Goal: Contribute content

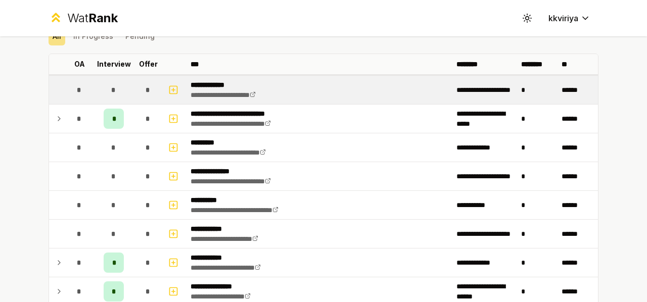
scroll to position [68, 0]
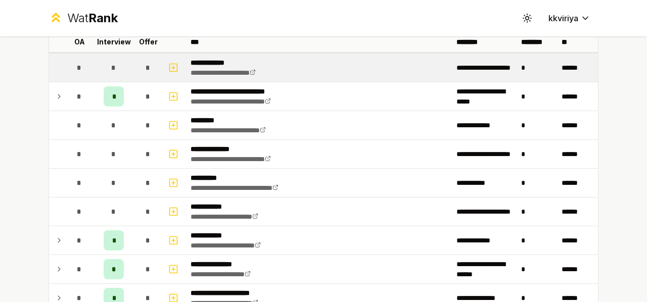
click at [59, 66] on td at bounding box center [57, 68] width 16 height 28
click at [171, 64] on icon "button" at bounding box center [173, 68] width 10 height 12
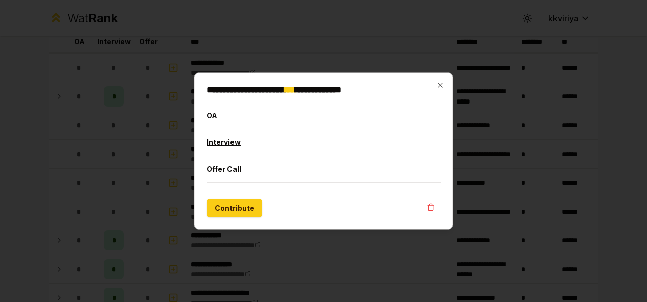
click at [254, 138] on button "Interview" at bounding box center [324, 142] width 234 height 26
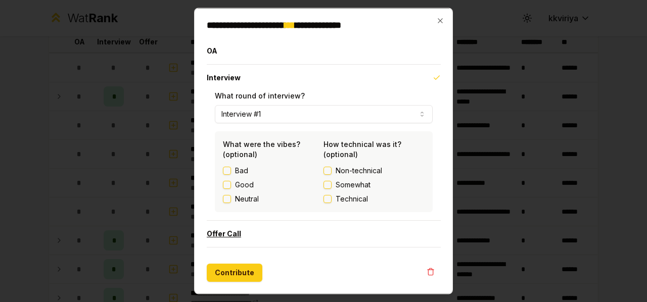
click at [246, 233] on button "Offer Call" at bounding box center [324, 234] width 234 height 26
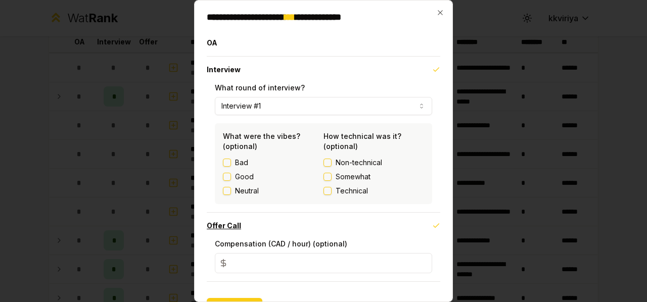
scroll to position [26, 0]
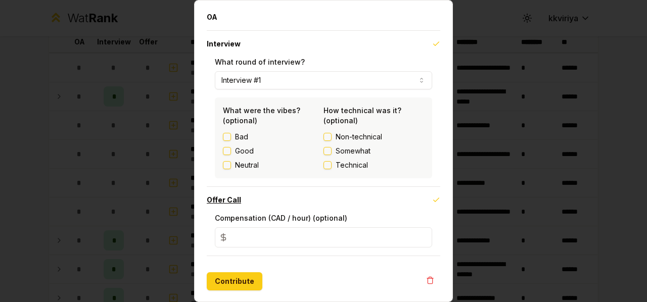
click at [260, 199] on button "Offer Call" at bounding box center [324, 200] width 234 height 26
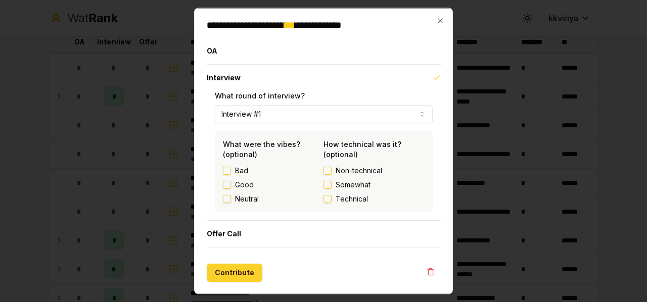
click at [239, 274] on button "Contribute" at bounding box center [235, 273] width 56 height 18
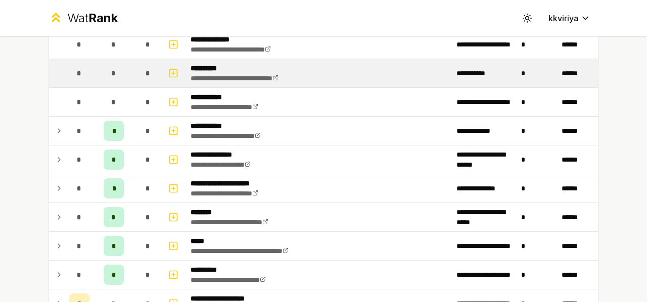
scroll to position [180, 0]
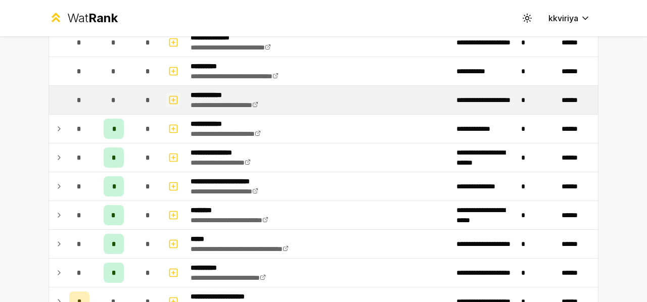
click at [173, 98] on icon "button" at bounding box center [173, 100] width 0 height 4
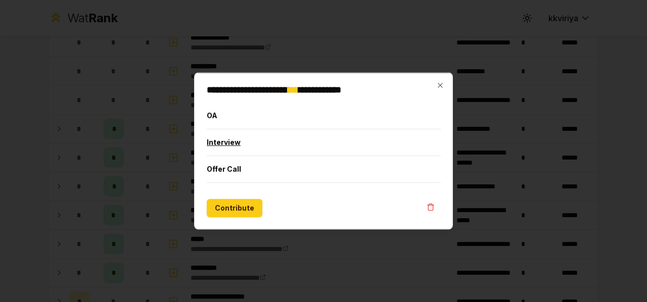
click at [241, 147] on button "Interview" at bounding box center [324, 142] width 234 height 26
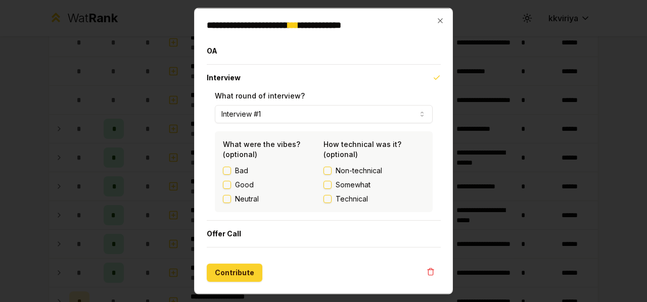
click at [234, 278] on button "Contribute" at bounding box center [235, 273] width 56 height 18
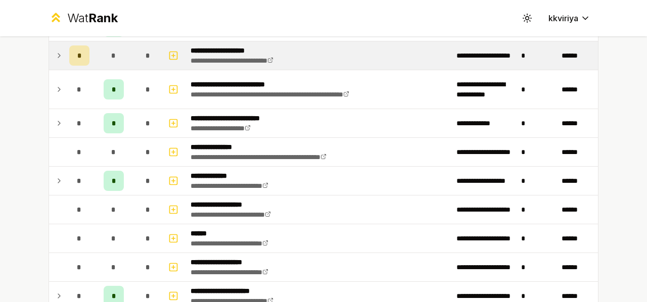
scroll to position [427, 0]
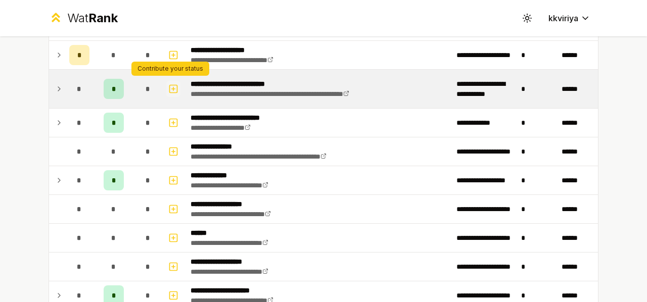
click at [168, 87] on icon "button" at bounding box center [173, 89] width 10 height 12
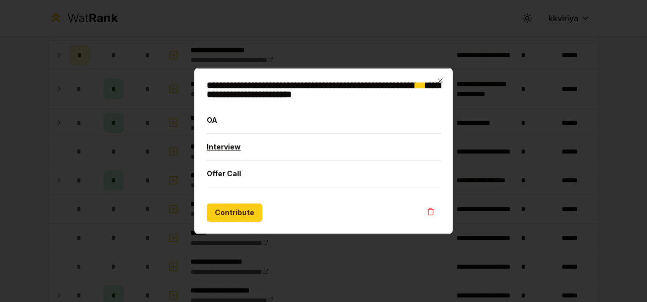
click at [213, 143] on button "Interview" at bounding box center [324, 147] width 234 height 26
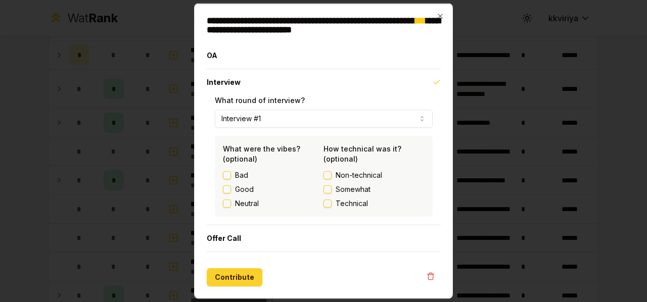
click at [237, 268] on button "Contribute" at bounding box center [235, 277] width 56 height 18
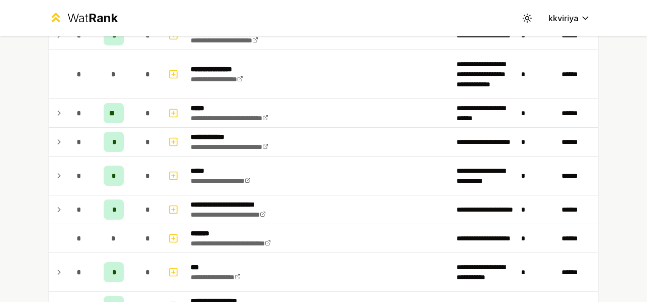
scroll to position [720, 0]
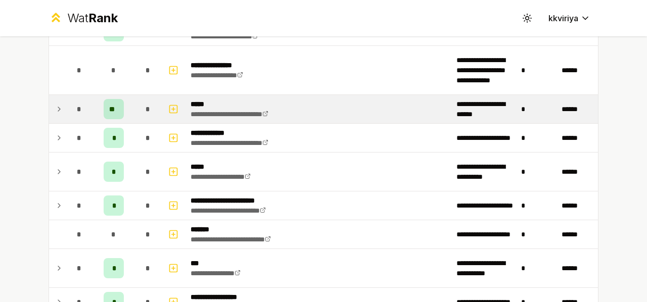
click at [109, 105] on span "**" at bounding box center [113, 109] width 9 height 10
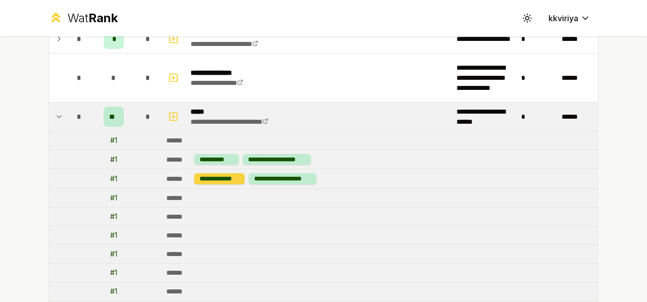
scroll to position [713, 0]
click at [88, 109] on td "*" at bounding box center [79, 116] width 28 height 28
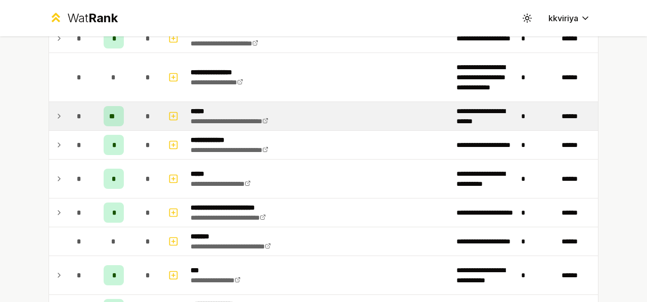
click at [88, 109] on td "*" at bounding box center [79, 116] width 28 height 28
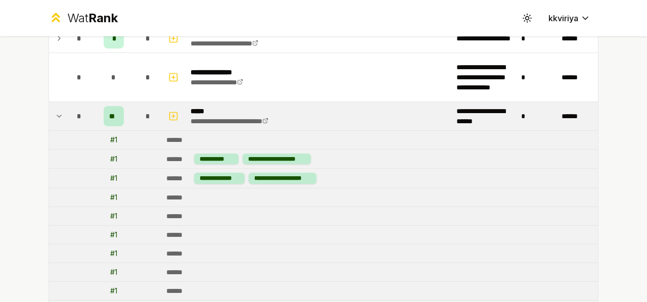
click at [88, 109] on td "*" at bounding box center [79, 116] width 28 height 28
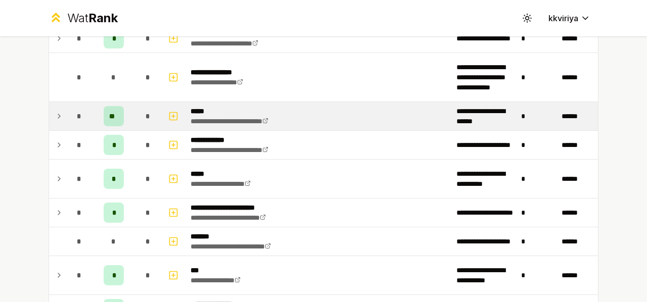
click at [88, 109] on td "*" at bounding box center [79, 116] width 28 height 28
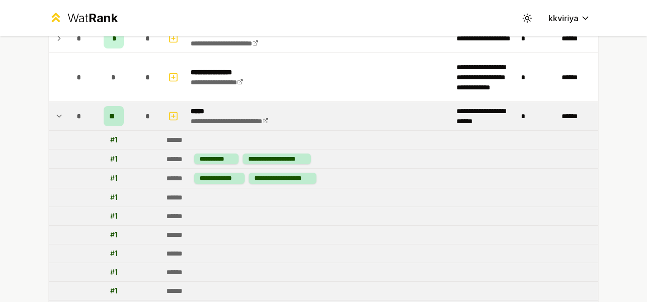
click at [88, 109] on td "*" at bounding box center [79, 116] width 28 height 28
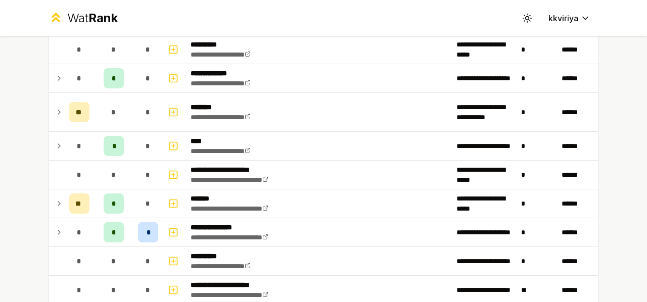
scroll to position [1031, 0]
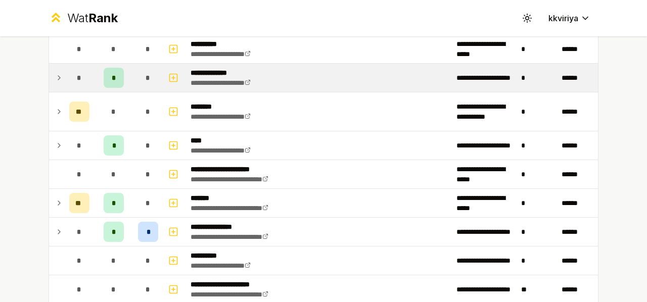
click at [112, 73] on span "*" at bounding box center [114, 78] width 5 height 10
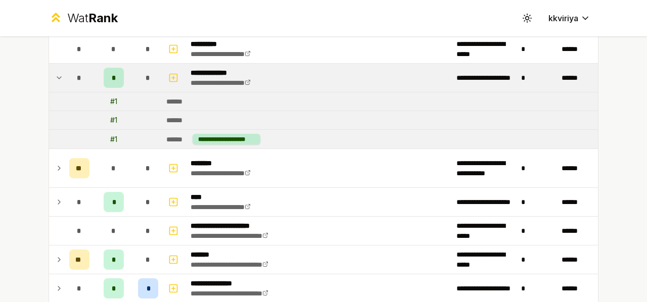
click at [112, 73] on span "*" at bounding box center [114, 78] width 5 height 10
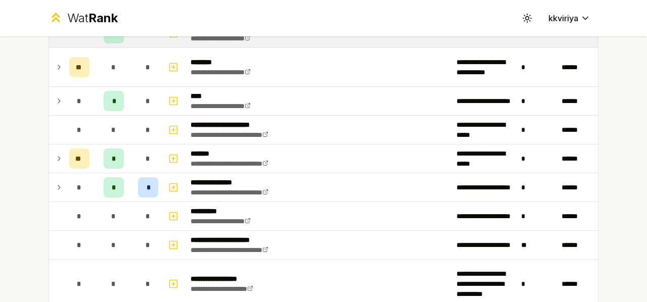
scroll to position [1079, 0]
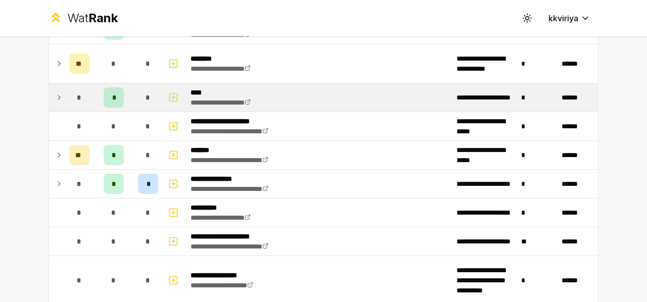
click at [107, 91] on div "*" at bounding box center [114, 97] width 20 height 20
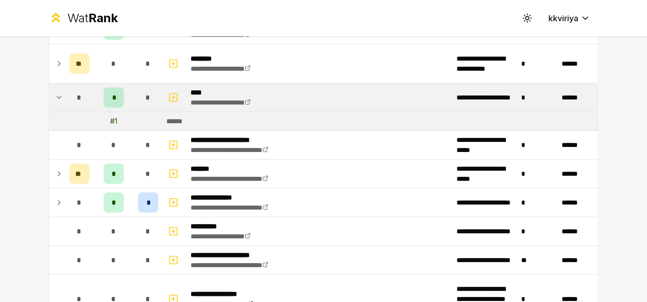
click at [107, 91] on div "*" at bounding box center [114, 97] width 20 height 20
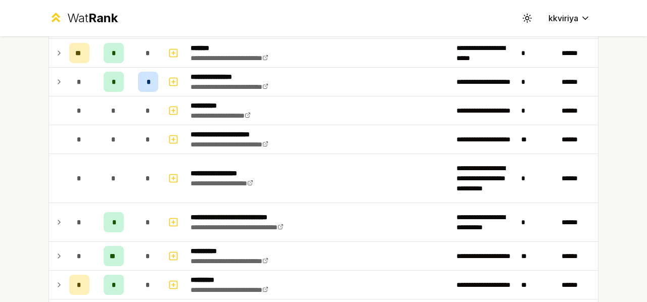
scroll to position [1186, 0]
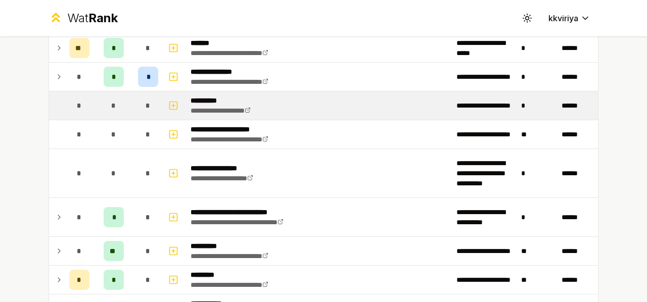
click at [106, 96] on div "*" at bounding box center [114, 106] width 20 height 20
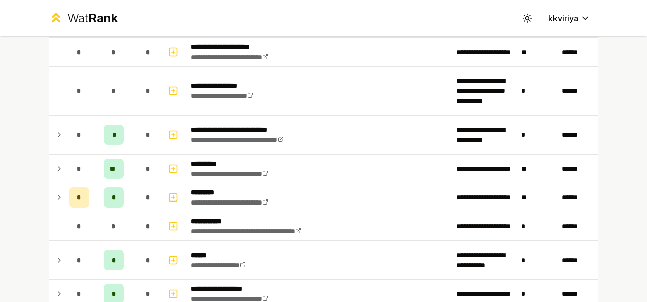
scroll to position [1269, 0]
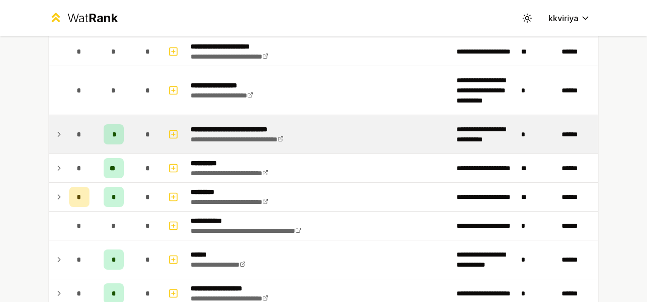
click at [106, 115] on td "*" at bounding box center [114, 134] width 40 height 38
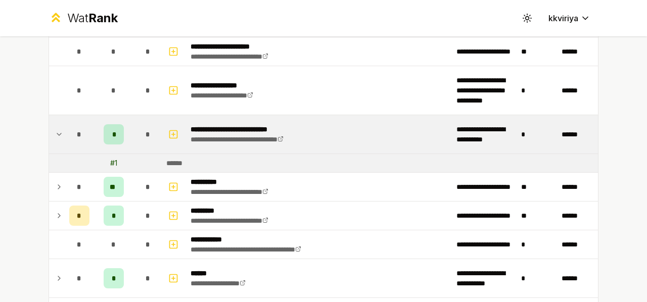
click at [106, 115] on td "*" at bounding box center [114, 134] width 40 height 38
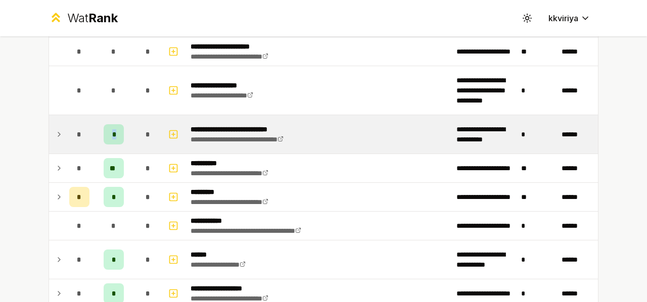
click at [106, 115] on td "*" at bounding box center [114, 134] width 40 height 38
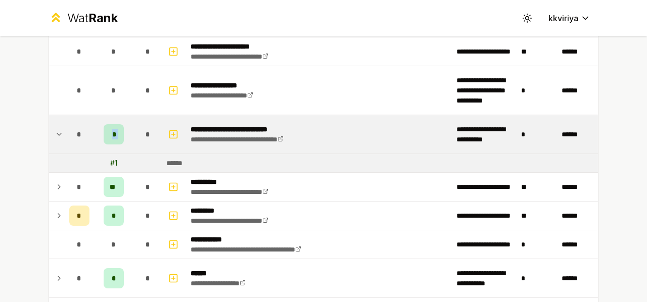
click at [106, 115] on td "*" at bounding box center [114, 134] width 40 height 38
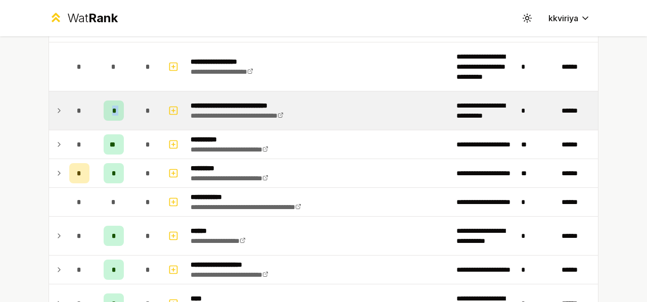
scroll to position [1294, 0]
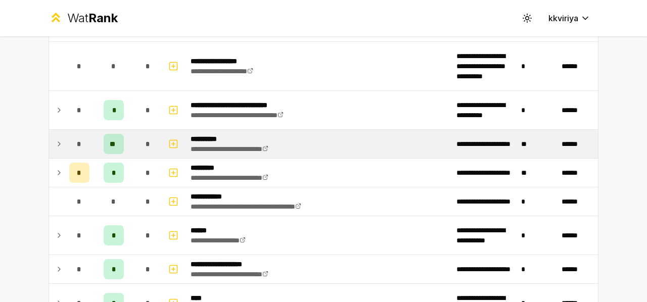
click at [104, 141] on div "**" at bounding box center [114, 144] width 20 height 20
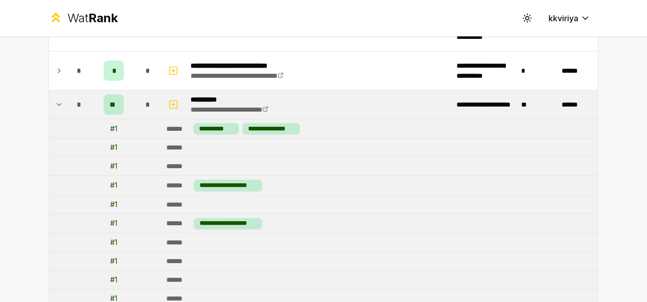
scroll to position [1331, 0]
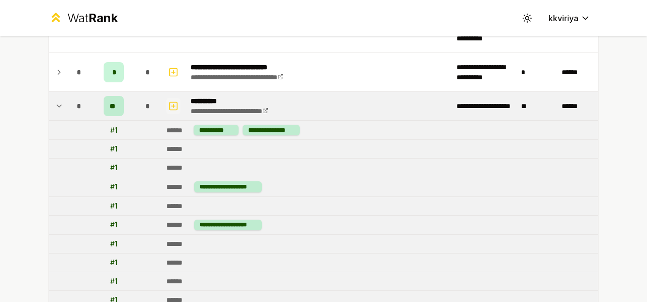
click at [168, 100] on icon "button" at bounding box center [173, 106] width 10 height 12
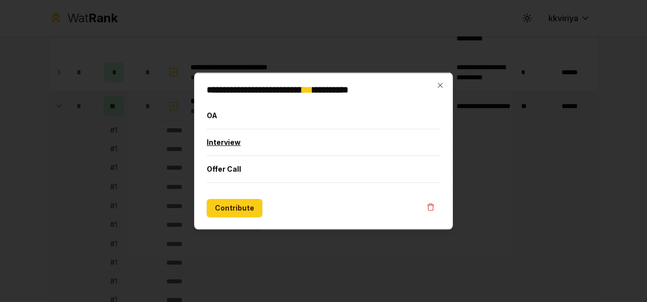
click at [275, 145] on button "Interview" at bounding box center [324, 142] width 234 height 26
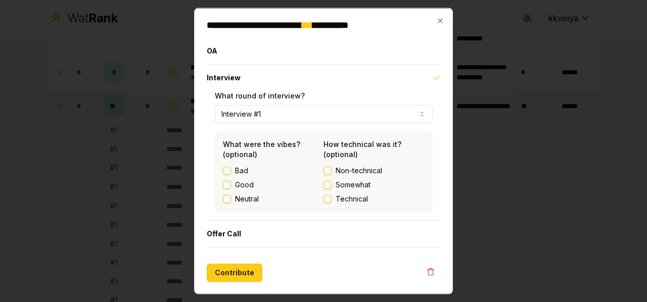
click at [347, 204] on div "What were the vibes? (optional) Bad Good Neutral How technical was it? (optiona…" at bounding box center [324, 171] width 218 height 81
click at [345, 201] on span "Technical" at bounding box center [352, 199] width 32 height 10
click at [332, 201] on button "Technical" at bounding box center [328, 199] width 8 height 8
click at [243, 183] on label "Good" at bounding box center [244, 185] width 19 height 10
click at [231, 183] on button "Good" at bounding box center [227, 185] width 8 height 8
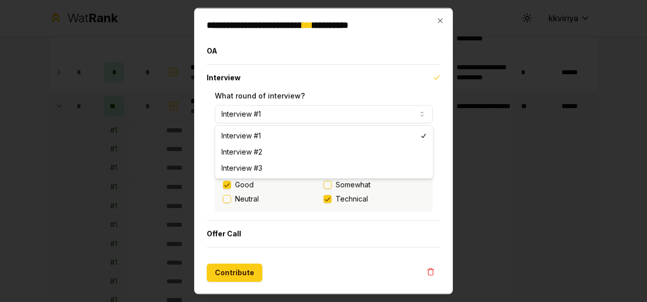
click at [309, 107] on button "Interview #1" at bounding box center [324, 114] width 218 height 18
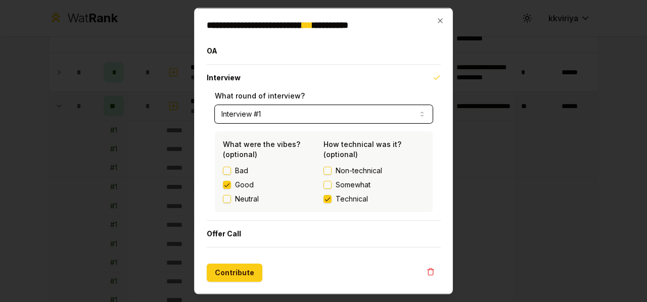
click at [309, 107] on button "Interview #1" at bounding box center [324, 114] width 218 height 18
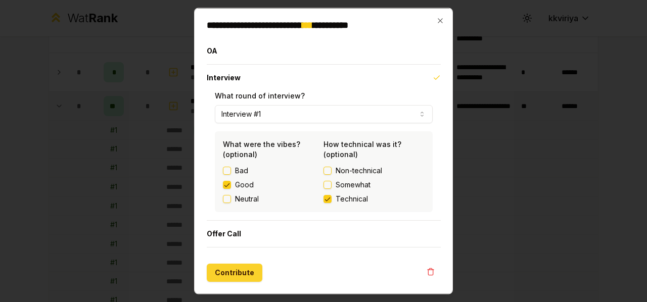
click at [235, 271] on button "Contribute" at bounding box center [235, 273] width 56 height 18
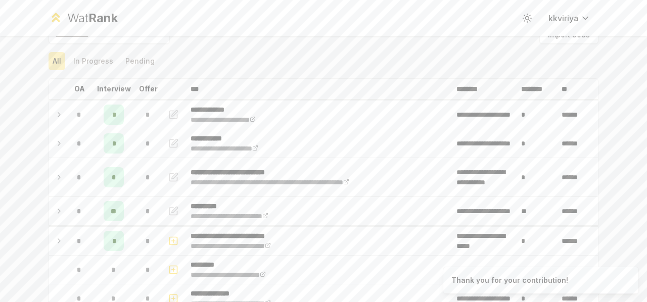
scroll to position [14, 0]
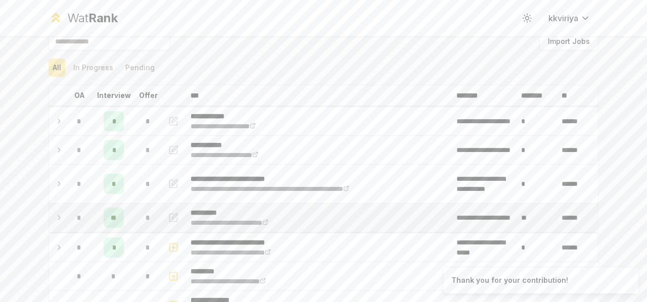
click at [72, 217] on div "*" at bounding box center [79, 218] width 20 height 20
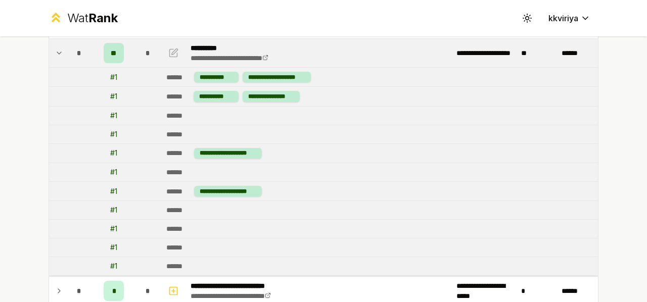
scroll to position [160, 0]
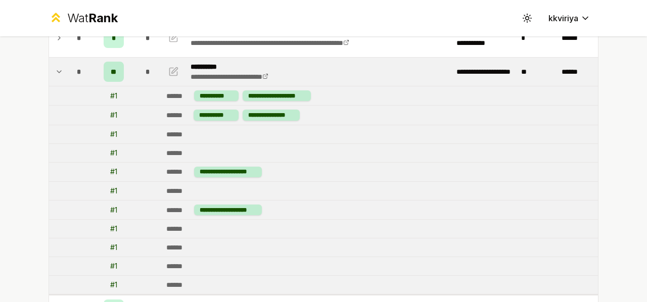
click at [177, 66] on td at bounding box center [174, 72] width 24 height 28
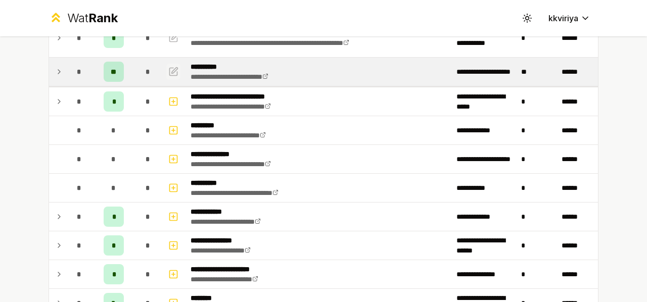
click at [166, 75] on button "button" at bounding box center [173, 72] width 14 height 16
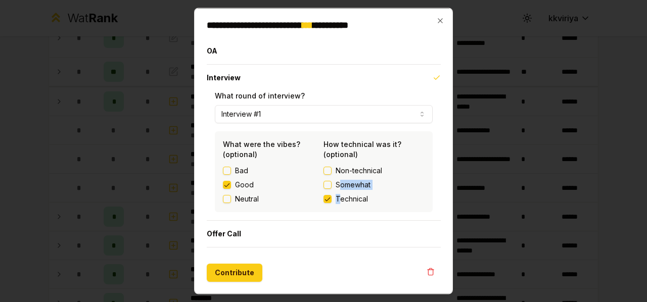
drag, startPoint x: 341, startPoint y: 193, endPoint x: 344, endPoint y: 175, distance: 17.5
click at [344, 175] on div "Non-technical Somewhat Technical" at bounding box center [374, 185] width 101 height 38
click at [345, 180] on span "Somewhat" at bounding box center [353, 185] width 35 height 10
click at [332, 181] on button "Somewhat" at bounding box center [328, 185] width 8 height 8
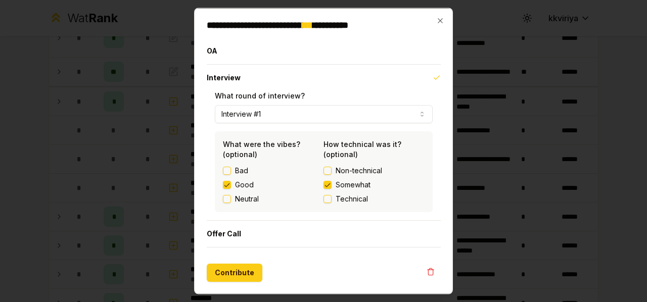
click at [340, 197] on span "Technical" at bounding box center [352, 199] width 32 height 10
click at [332, 197] on button "Technical" at bounding box center [328, 199] width 8 height 8
click at [441, 24] on icon "button" at bounding box center [440, 21] width 8 height 8
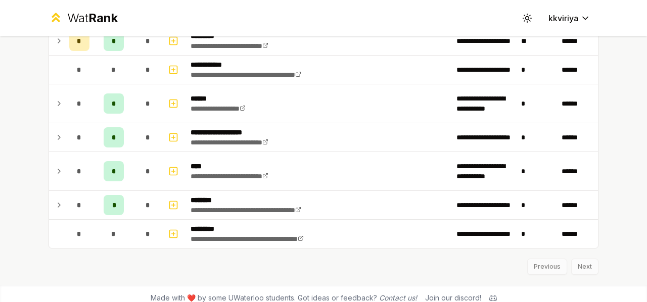
scroll to position [1425, 0]
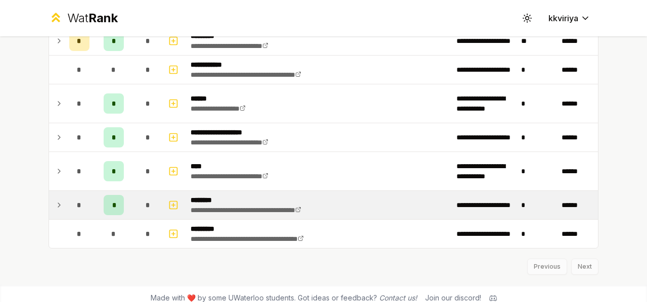
click at [134, 191] on td "*" at bounding box center [148, 205] width 28 height 28
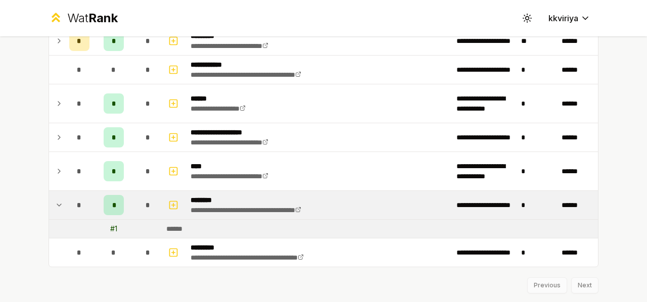
scroll to position [1444, 0]
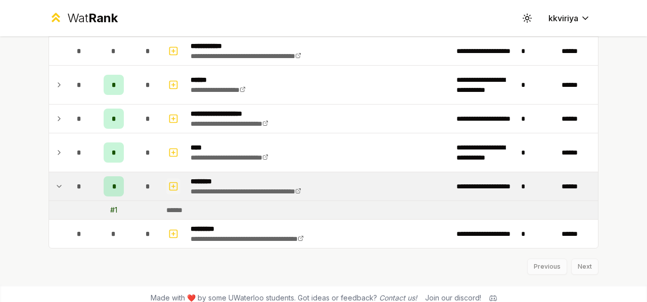
click at [172, 187] on icon "button" at bounding box center [174, 187] width 4 height 0
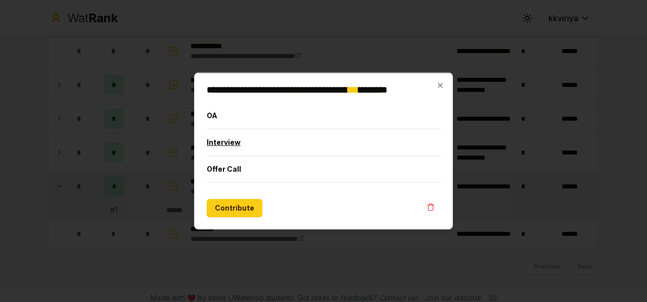
click at [245, 150] on button "Interview" at bounding box center [324, 142] width 234 height 26
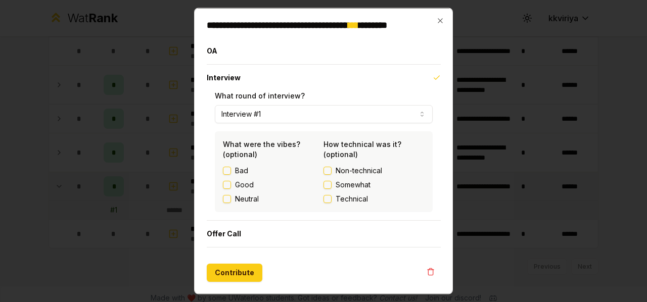
click at [346, 200] on span "Technical" at bounding box center [352, 199] width 32 height 10
click at [332, 200] on button "Technical" at bounding box center [328, 199] width 8 height 8
click at [346, 200] on span "Technical" at bounding box center [352, 199] width 32 height 10
click at [332, 200] on button "Technical" at bounding box center [328, 199] width 8 height 8
click at [240, 280] on button "Contribute" at bounding box center [235, 273] width 56 height 18
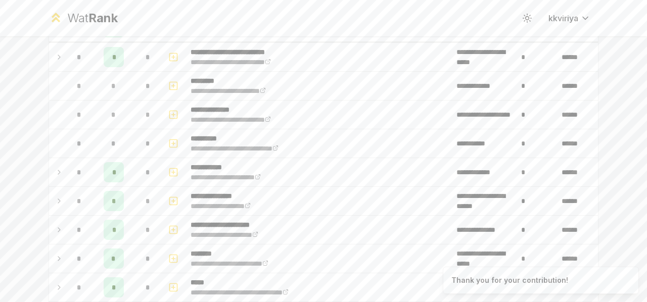
scroll to position [0, 0]
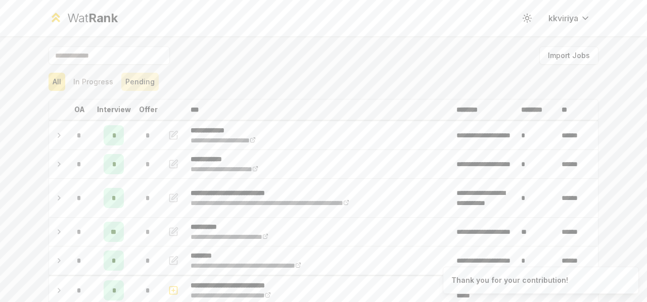
click at [121, 76] on button "Pending" at bounding box center [139, 82] width 37 height 18
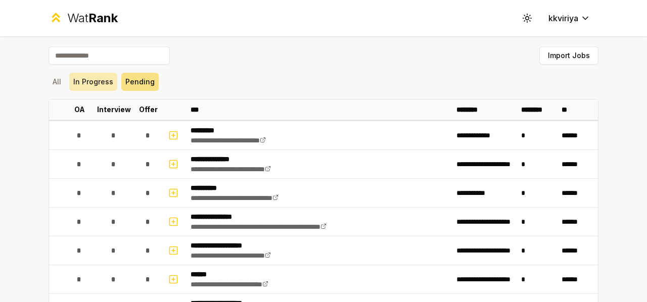
click at [100, 77] on button "In Progress" at bounding box center [93, 82] width 48 height 18
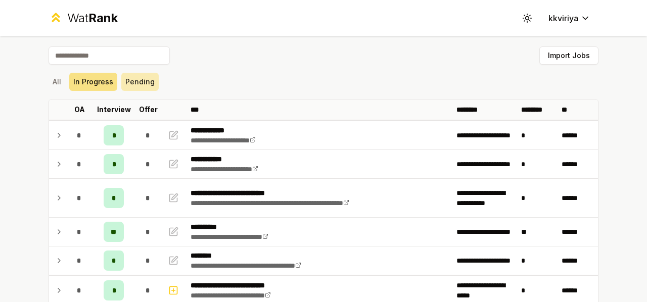
click at [144, 84] on button "Pending" at bounding box center [139, 82] width 37 height 18
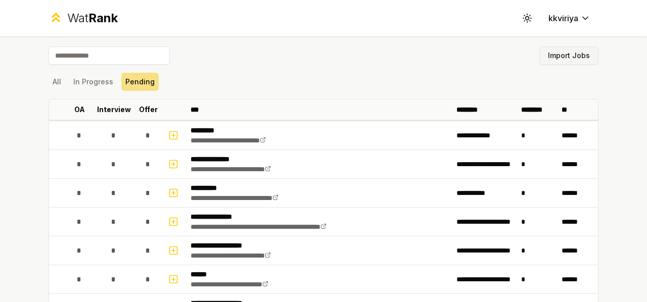
click at [575, 56] on button "Import Jobs" at bounding box center [568, 56] width 59 height 18
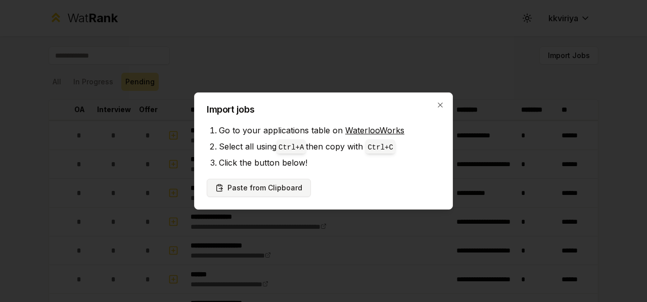
click at [268, 188] on button "Paste from Clipboard" at bounding box center [259, 188] width 104 height 18
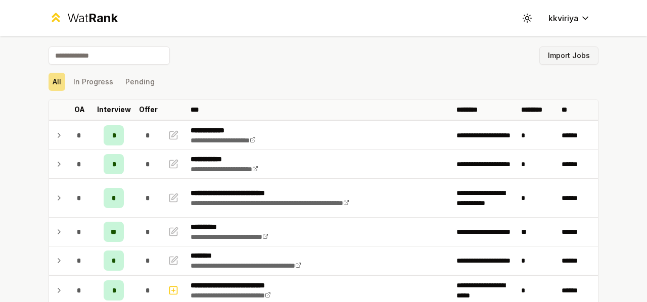
click at [577, 57] on button "Import Jobs" at bounding box center [568, 56] width 59 height 18
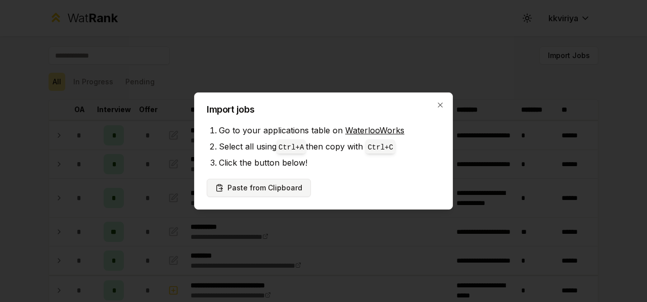
click at [271, 179] on button "Paste from Clipboard" at bounding box center [259, 188] width 104 height 18
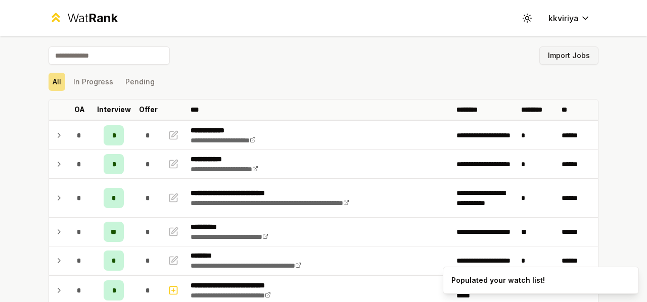
click at [566, 51] on button "Import Jobs" at bounding box center [568, 56] width 59 height 18
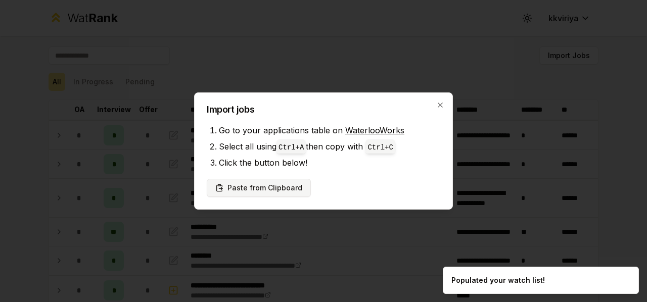
click at [262, 190] on button "Paste from Clipboard" at bounding box center [259, 188] width 104 height 18
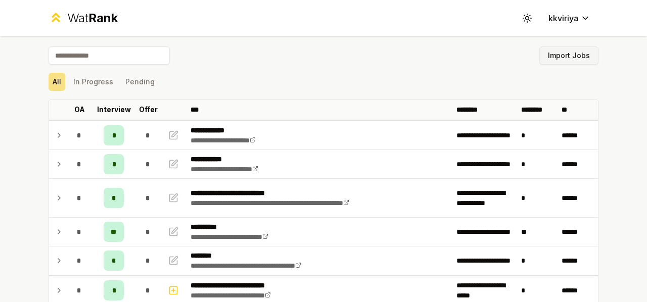
click at [568, 54] on button "Import Jobs" at bounding box center [568, 56] width 59 height 18
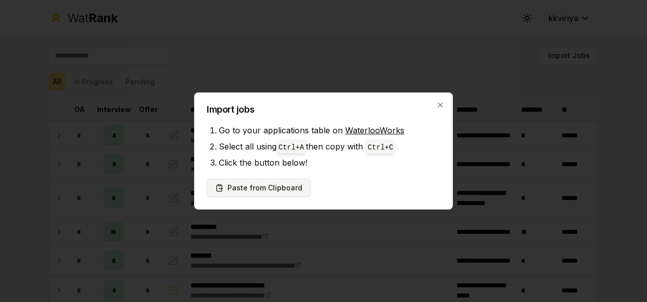
click at [272, 187] on button "Paste from Clipboard" at bounding box center [259, 188] width 104 height 18
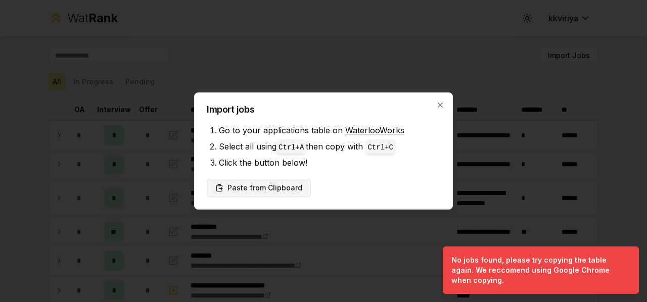
click at [280, 187] on button "Paste from Clipboard" at bounding box center [259, 188] width 104 height 18
click at [279, 181] on button "Paste from Clipboard" at bounding box center [259, 188] width 104 height 18
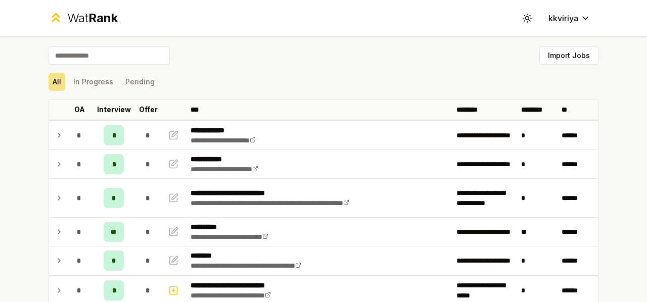
click at [102, 51] on input at bounding box center [109, 56] width 121 height 18
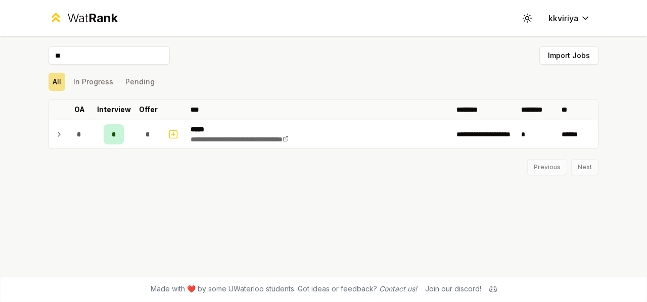
type input "*"
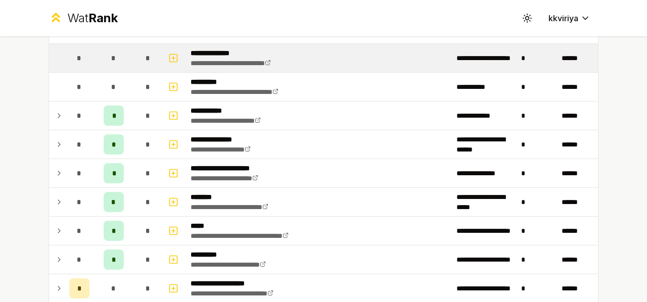
scroll to position [620, 0]
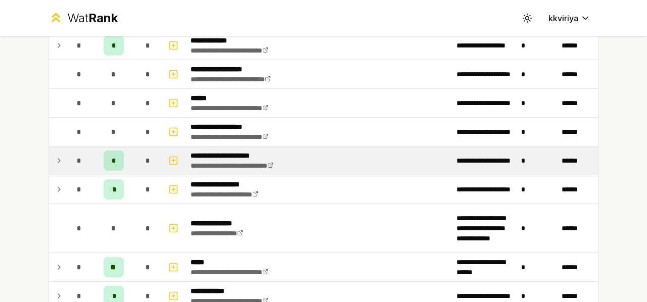
click at [198, 153] on p "**********" at bounding box center [243, 156] width 104 height 10
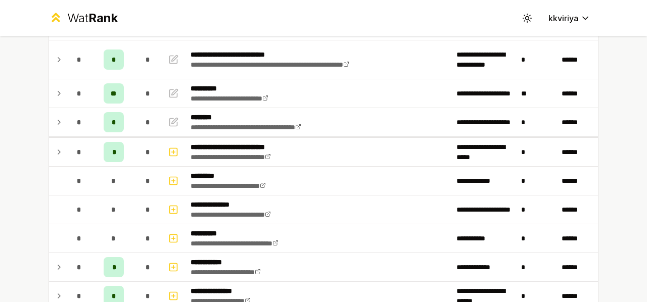
scroll to position [0, 0]
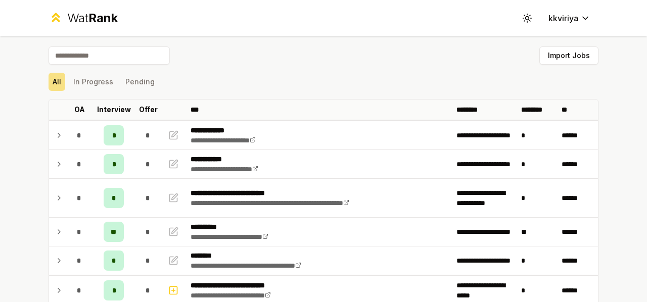
click at [81, 14] on div "Wat Rank" at bounding box center [92, 18] width 51 height 16
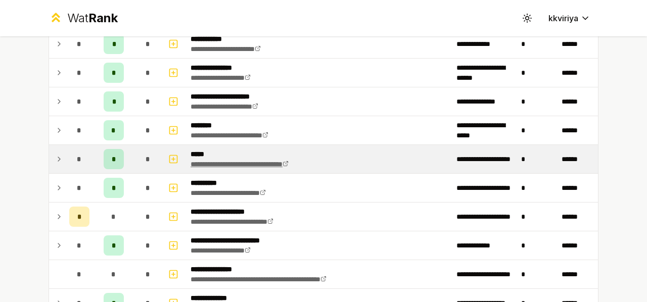
click at [213, 163] on link "**********" at bounding box center [240, 164] width 98 height 7
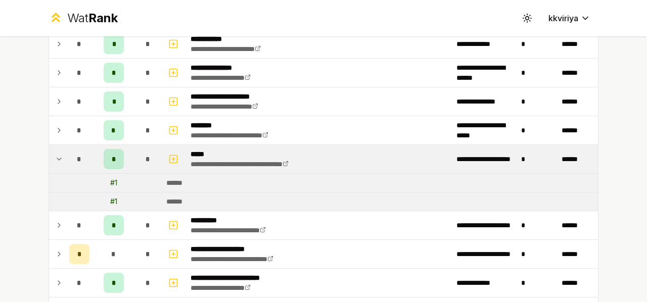
click at [152, 188] on td at bounding box center [148, 183] width 28 height 18
click at [164, 186] on td "******" at bounding box center [380, 183] width 436 height 18
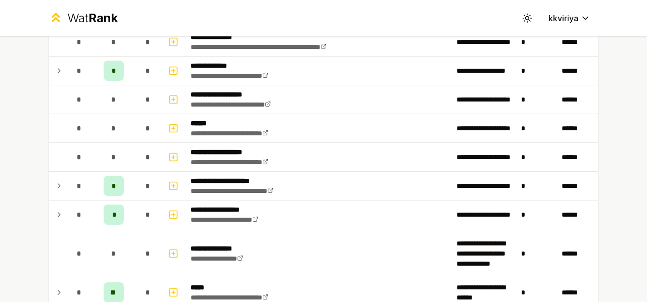
scroll to position [624, 0]
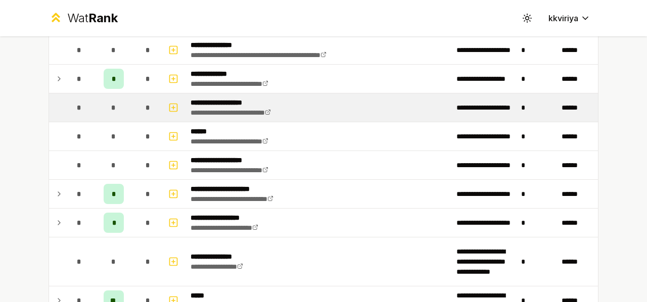
click at [343, 111] on td "**********" at bounding box center [320, 108] width 266 height 28
